Goal: Navigation & Orientation: Find specific page/section

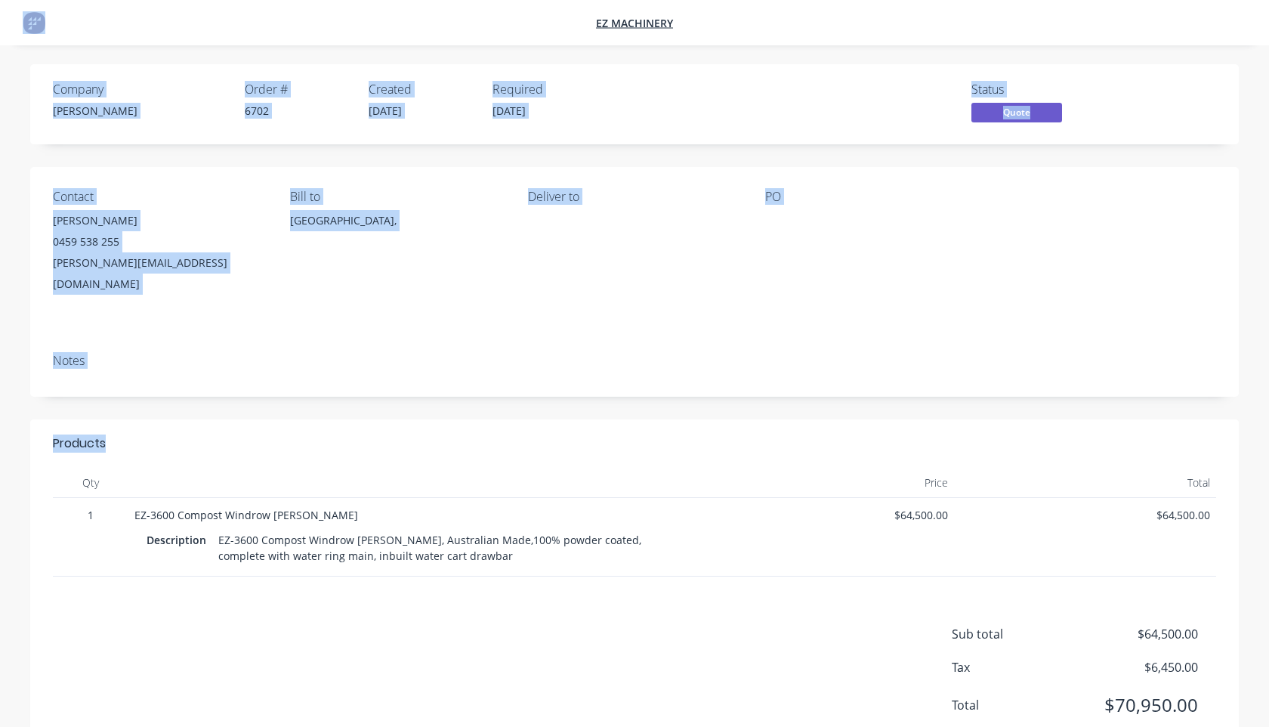
drag, startPoint x: 167, startPoint y: 15, endPoint x: 426, endPoint y: 422, distance: 482.1
click at [426, 422] on div "EZ Machinery Company [PERSON_NAME] Order # 6702 Created [DATE] Required [DATE] …" at bounding box center [634, 459] width 1269 height 919
click at [555, 23] on nav "EZ Machinery" at bounding box center [634, 22] width 1269 height 45
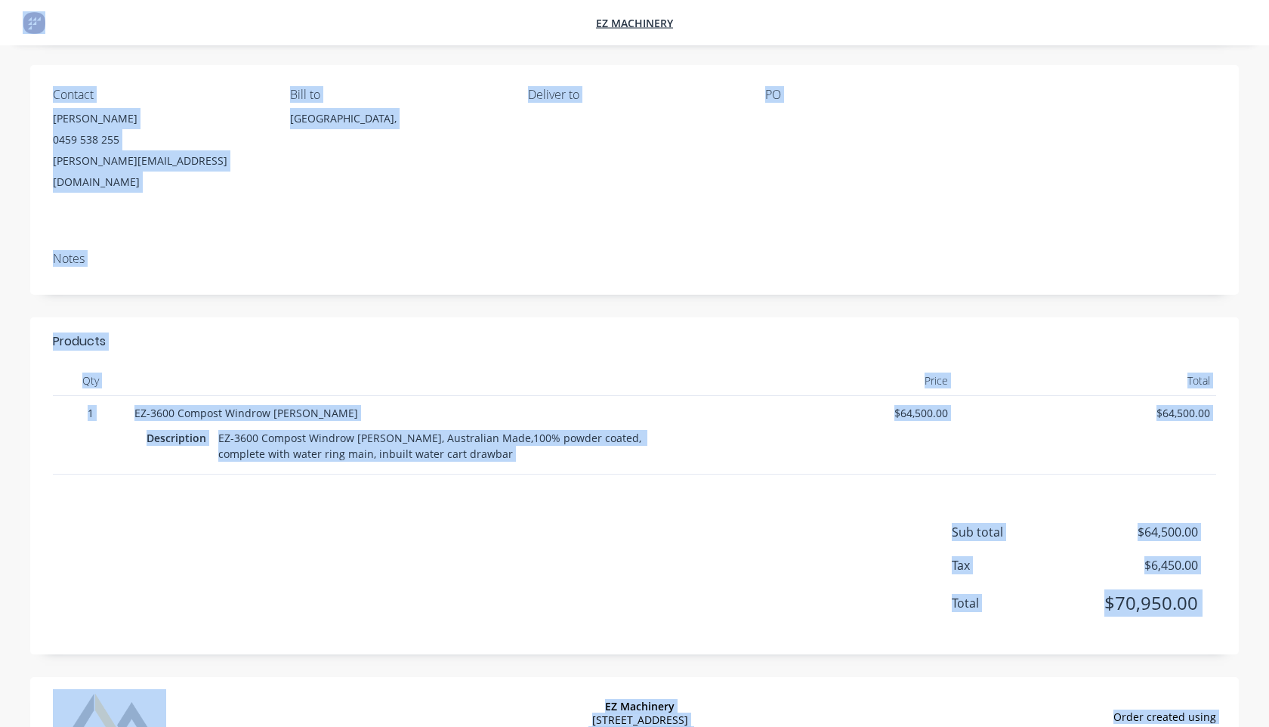
scroll to position [171, 0]
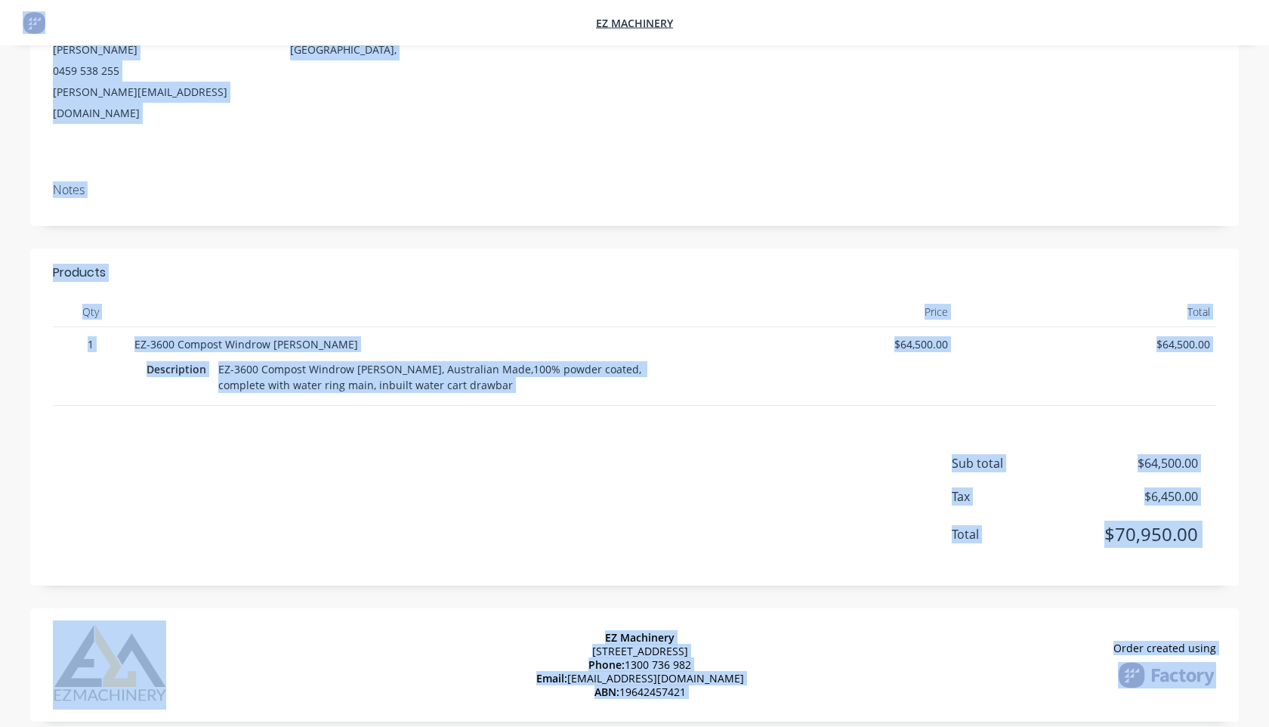
drag, startPoint x: 566, startPoint y: 15, endPoint x: 1253, endPoint y: 726, distance: 988.6
click at [1253, 726] on html "EZ Machinery Company Patrick Doyle Order # 6702 Created 03/09/25 Required 03/09…" at bounding box center [634, 288] width 1269 height 919
